Goal: Understand process/instructions

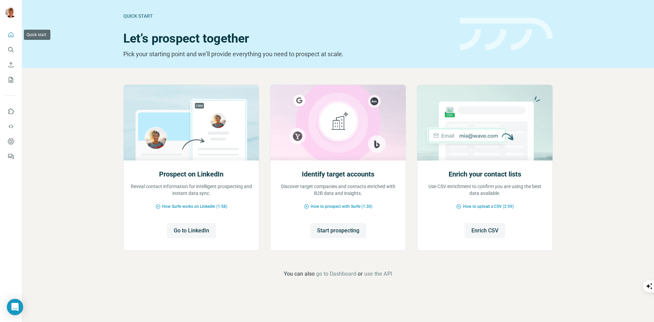
click at [7, 34] on icon "Quick start" at bounding box center [10, 34] width 7 height 7
click at [8, 33] on icon "Quick start" at bounding box center [10, 34] width 7 height 7
click at [13, 35] on icon "Quick start" at bounding box center [11, 34] width 5 height 5
click at [47, 35] on div "Quick start Let’s prospect together Pick your starting point and we’ll provide …" at bounding box center [338, 34] width 632 height 68
